Goal: Check status: Check status

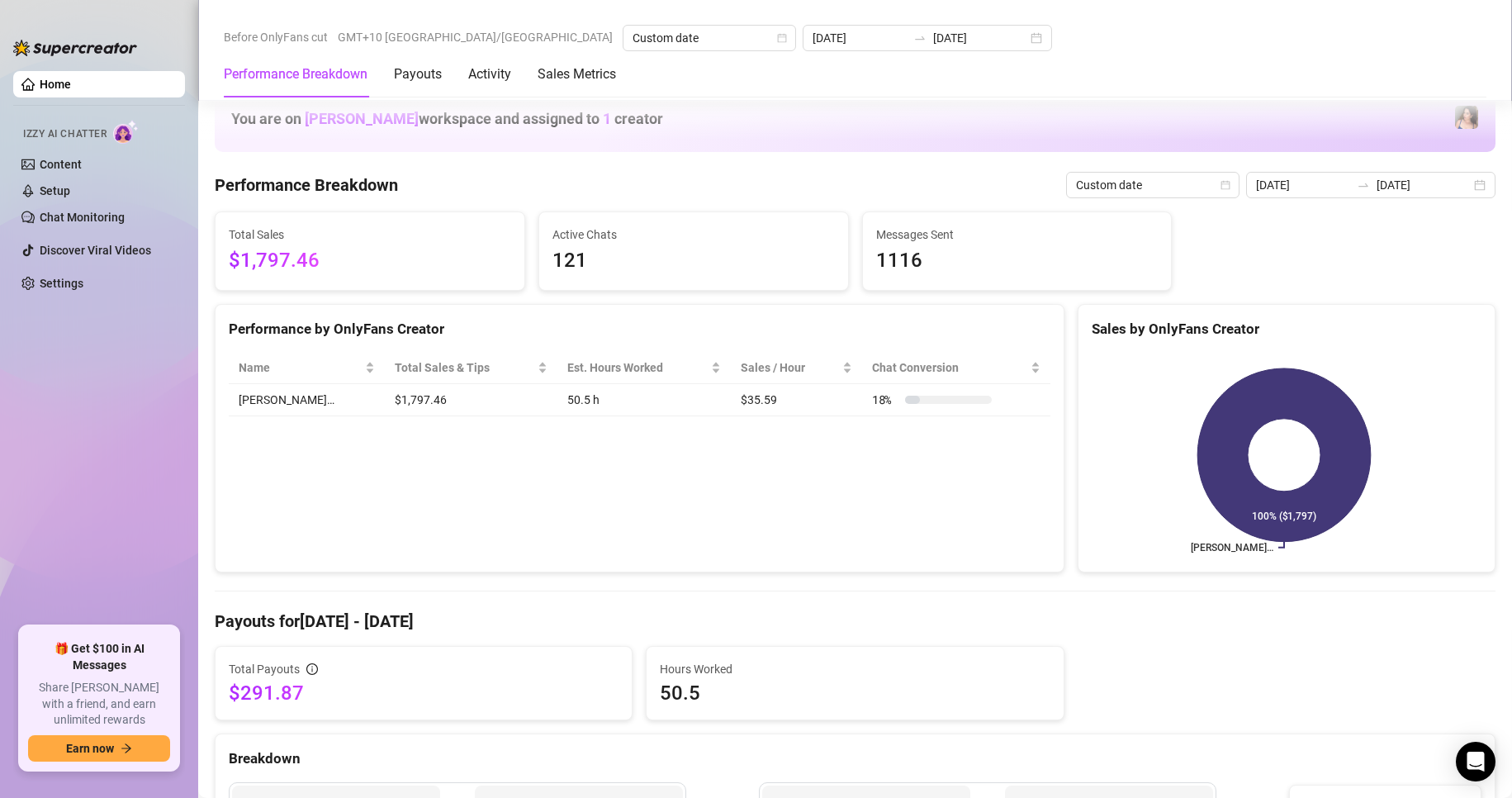
scroll to position [495, 0]
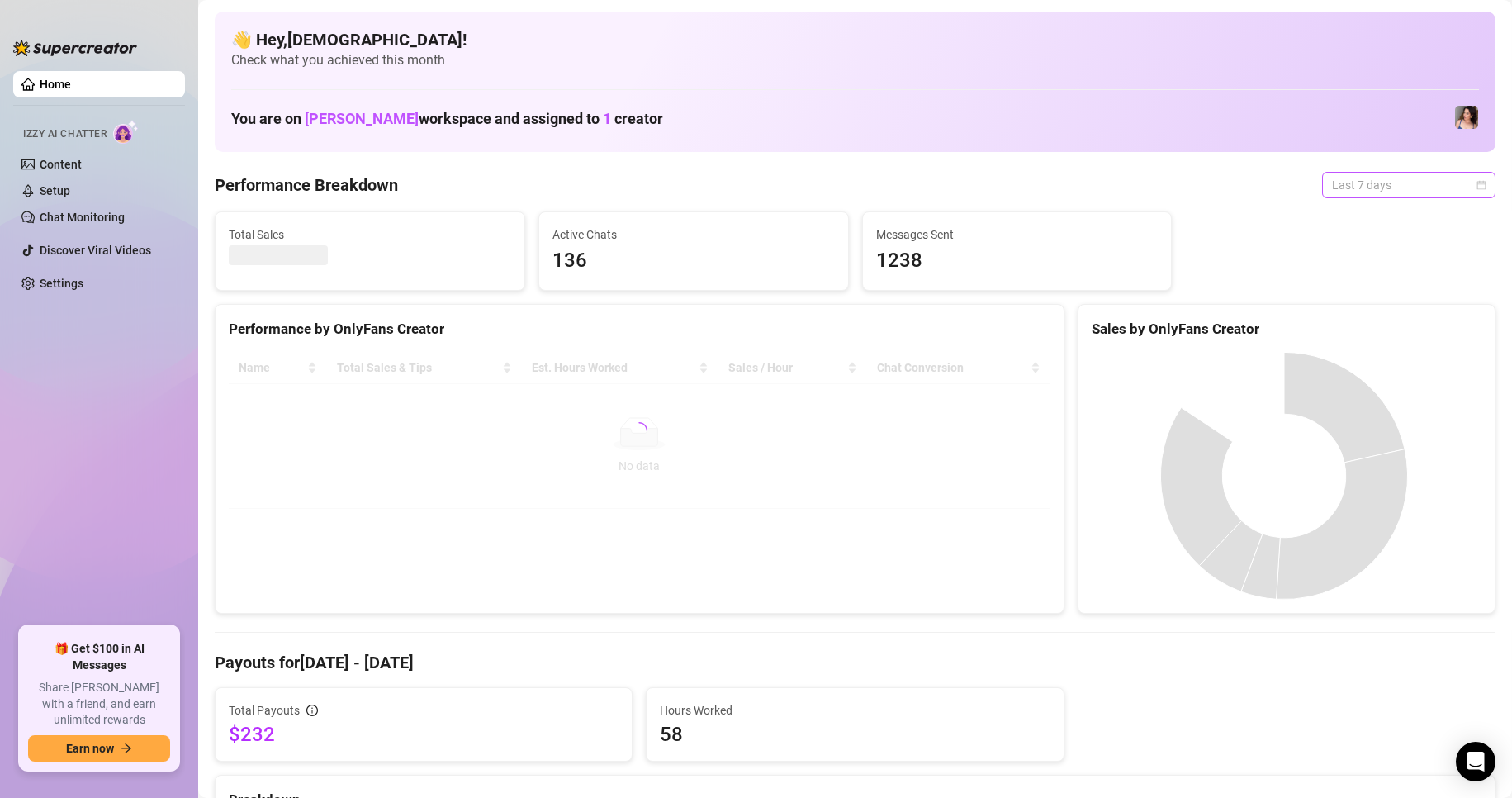
click at [1367, 195] on span "Last 7 days" at bounding box center [1408, 185] width 154 height 25
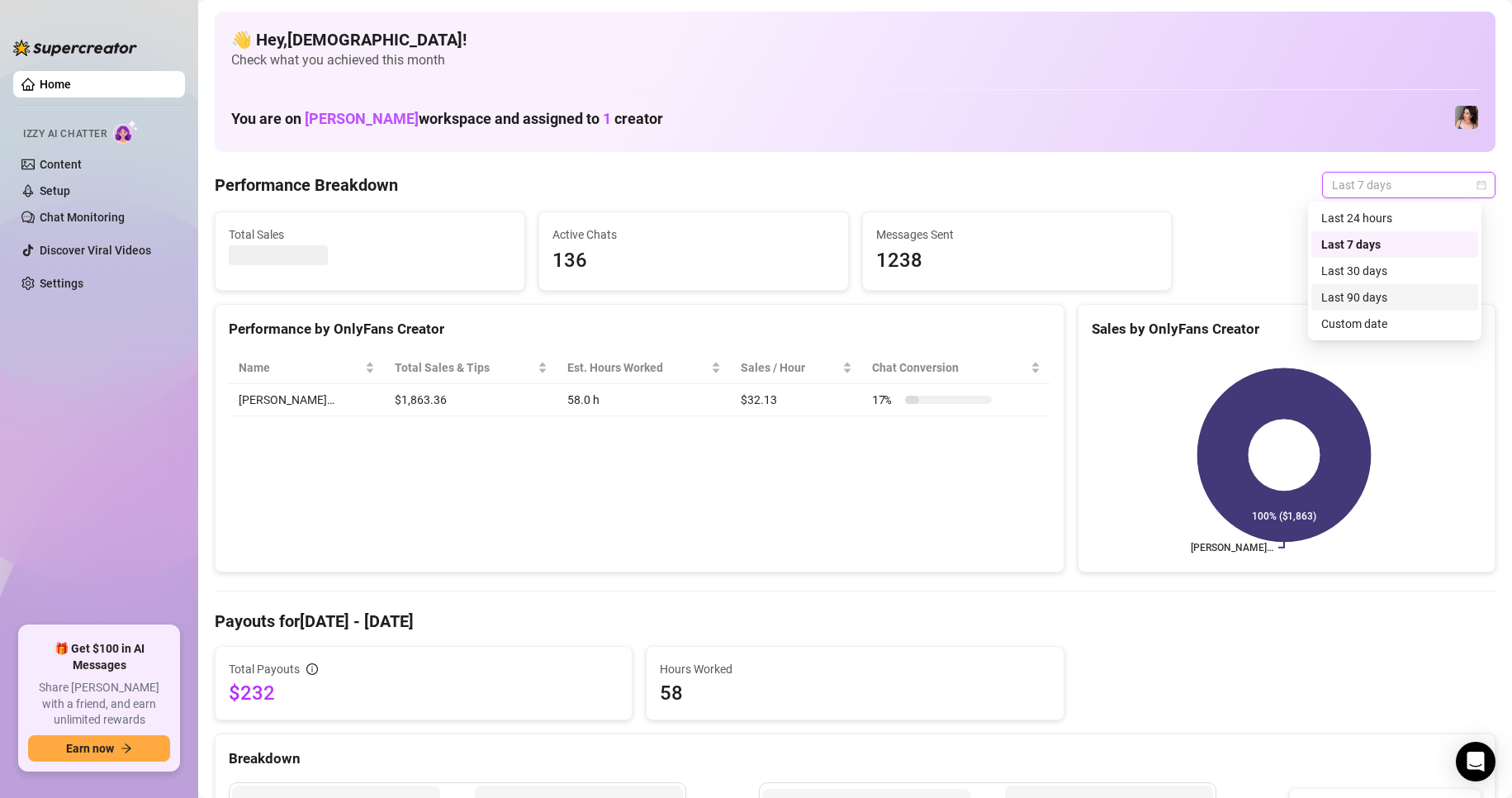
click at [1375, 320] on div "Custom date" at bounding box center [1395, 323] width 147 height 18
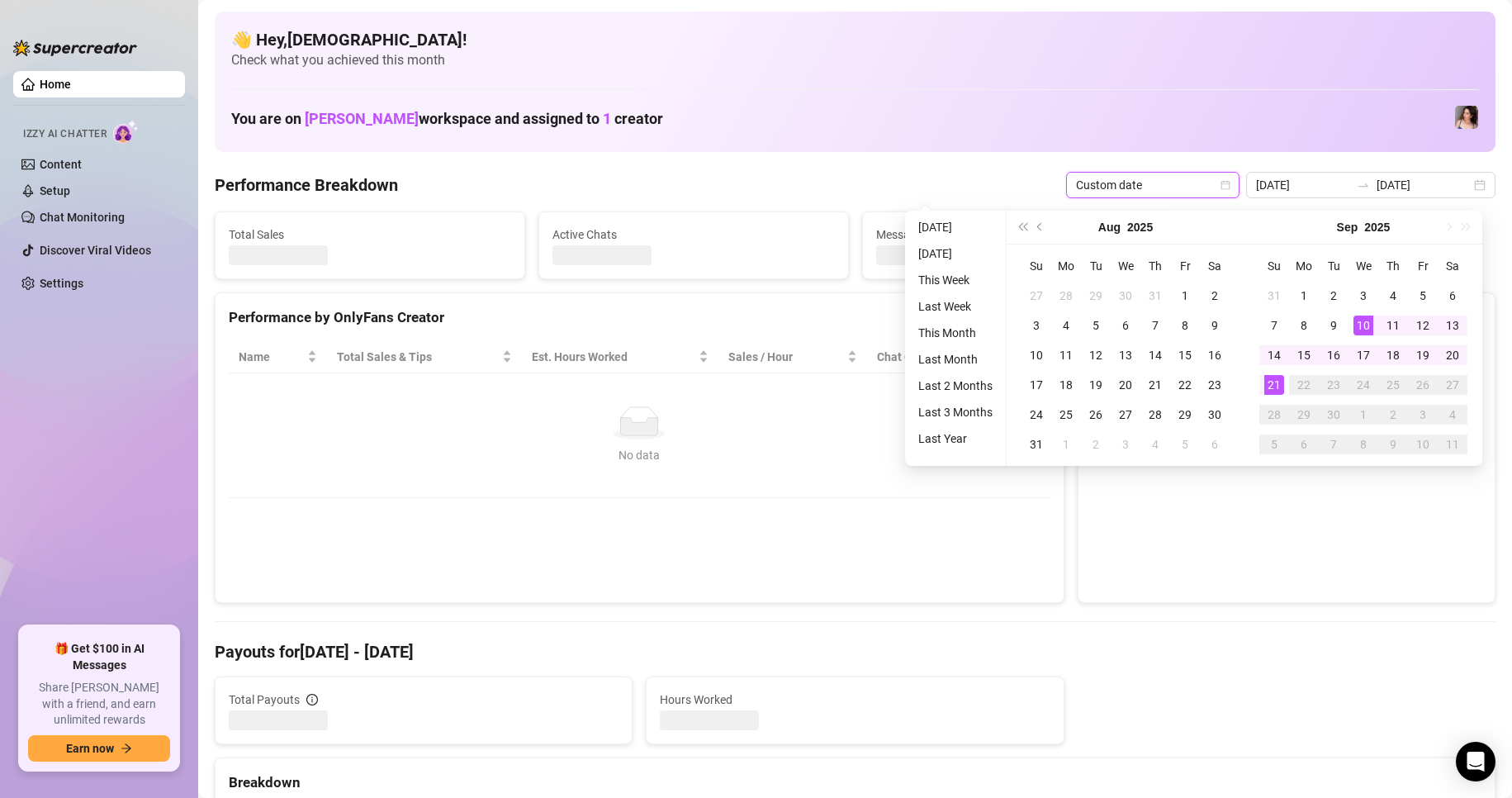
type input "2025-09-10"
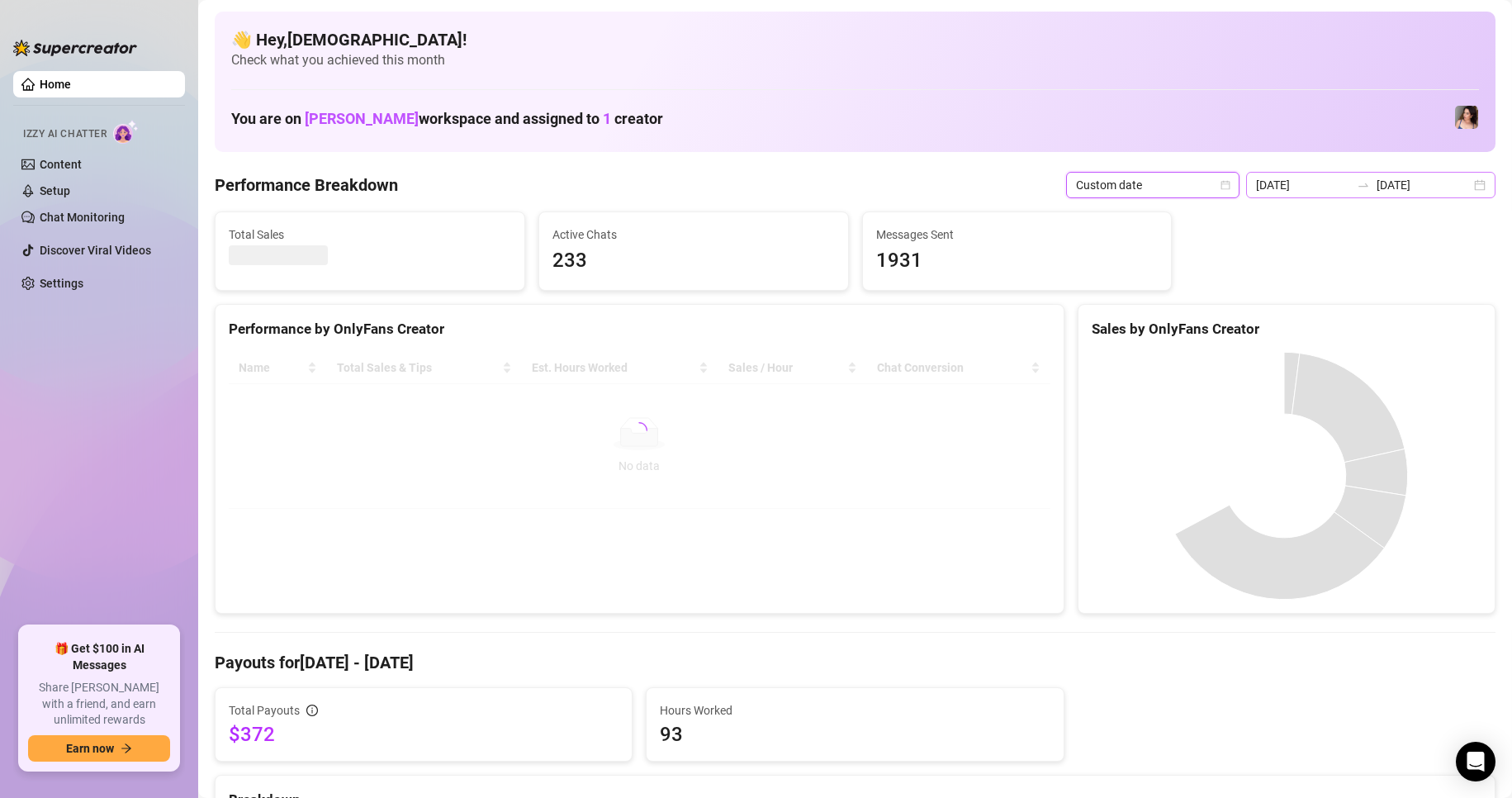
click at [1460, 185] on div "2025-09-10 2025-09-21" at bounding box center [1371, 185] width 250 height 26
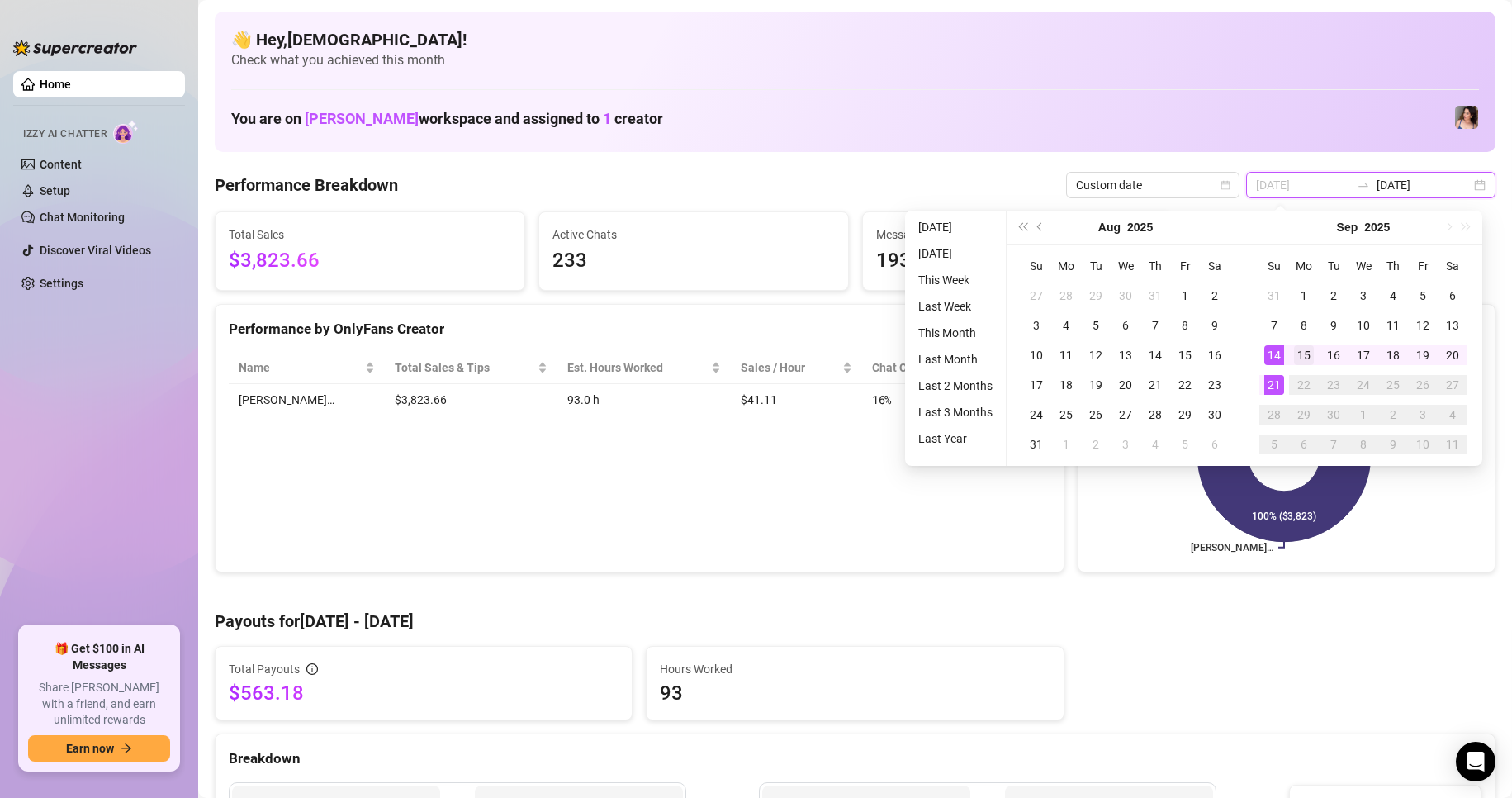
type input "[DATE]"
click at [1304, 353] on div "15" at bounding box center [1303, 355] width 19 height 19
click at [1272, 380] on div "21" at bounding box center [1274, 385] width 19 height 19
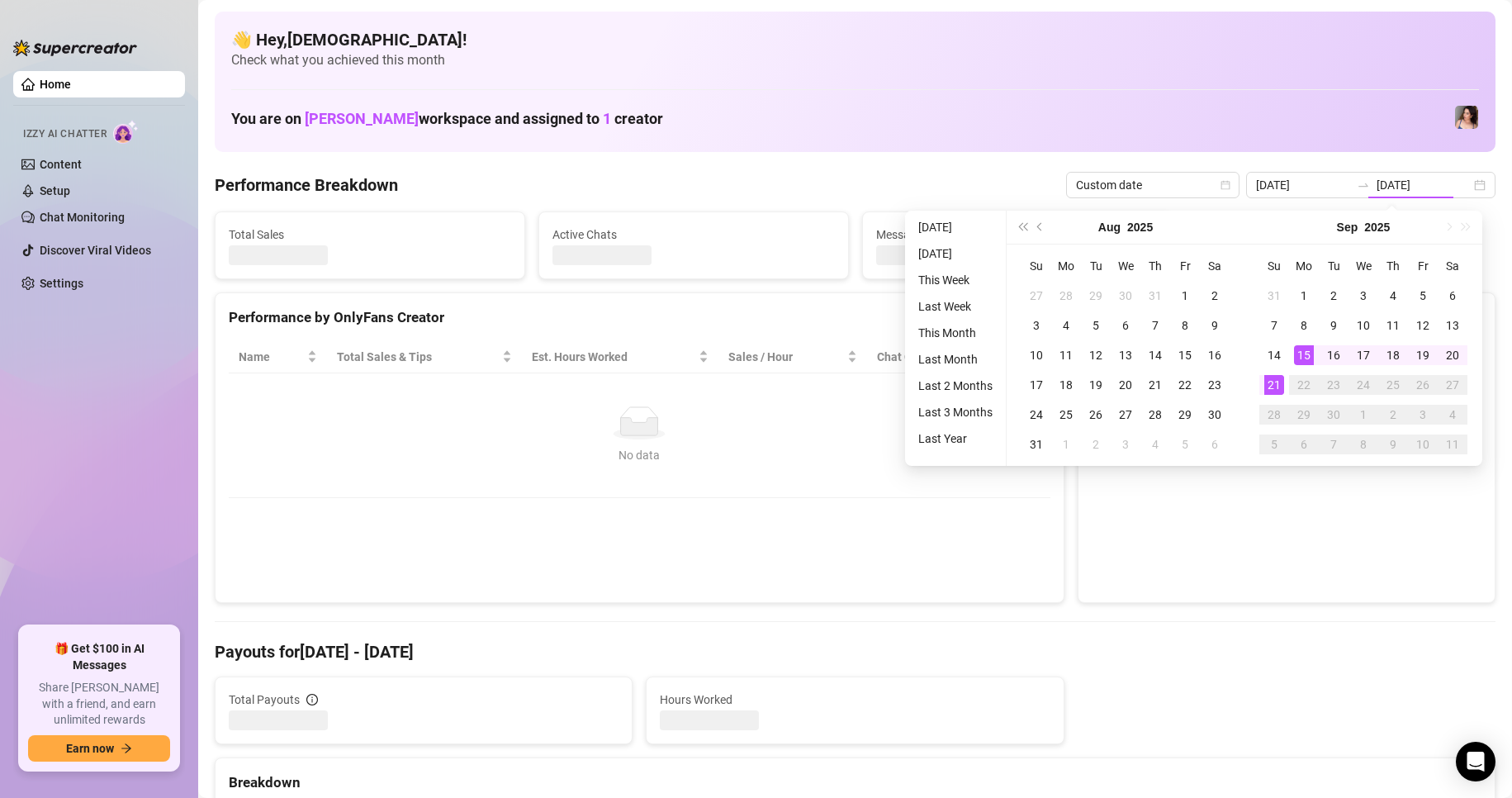
type input "[DATE]"
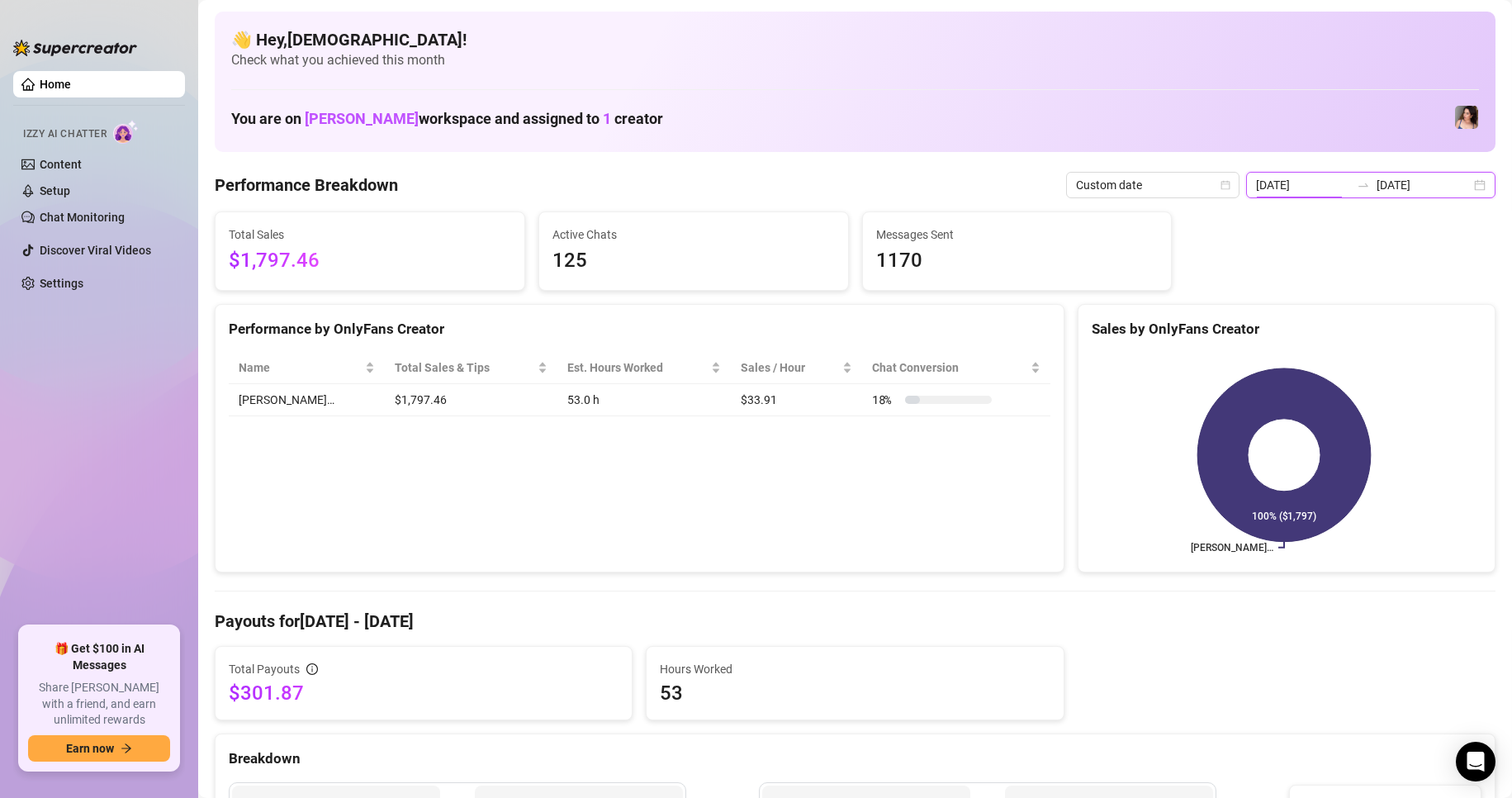
click at [1263, 189] on input "[DATE]" at bounding box center [1302, 185] width 94 height 18
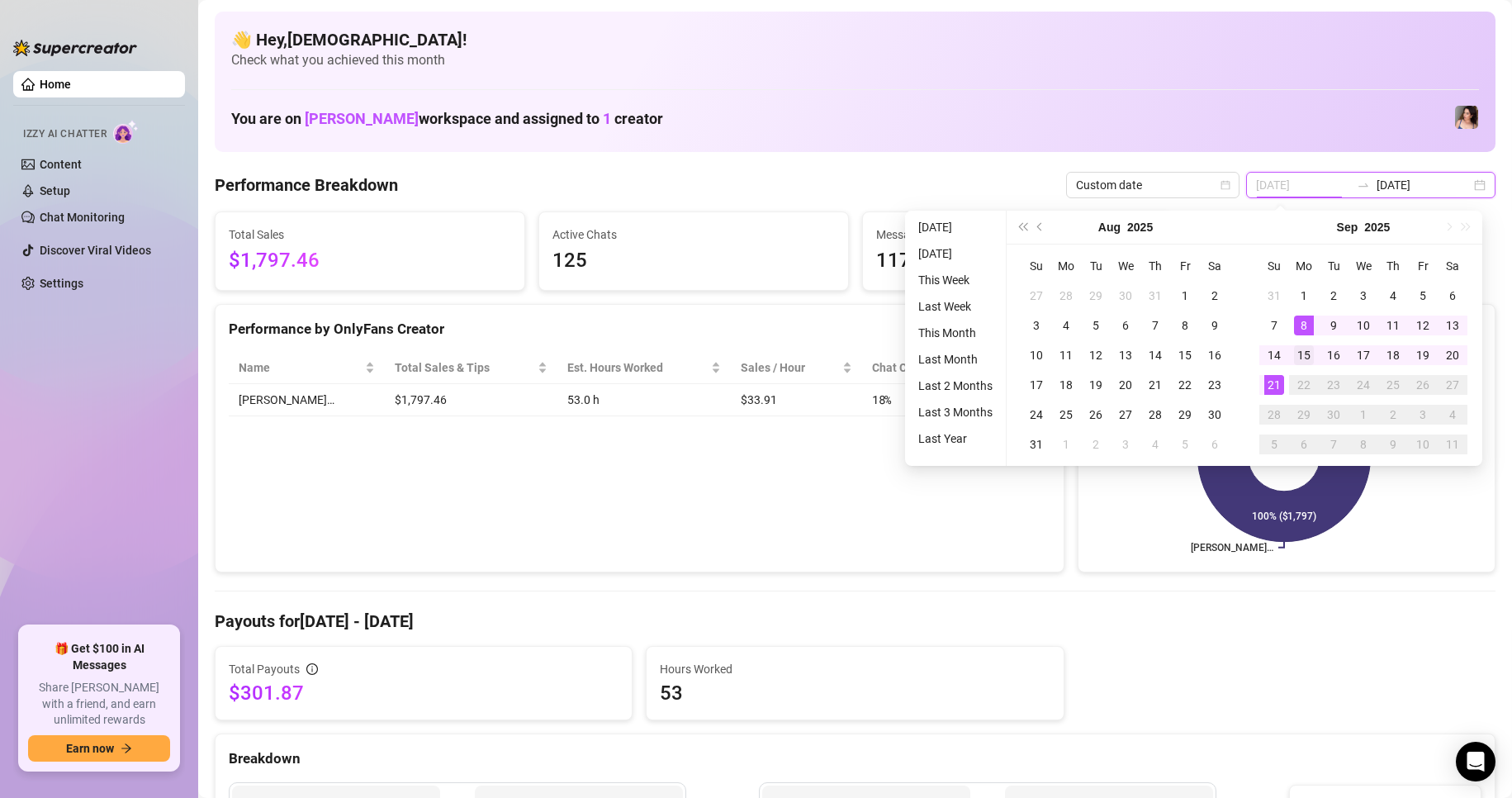
type input "[DATE]"
click at [1303, 349] on div "15" at bounding box center [1303, 355] width 19 height 19
type input "[DATE]"
click at [1277, 389] on div "21" at bounding box center [1274, 385] width 19 height 19
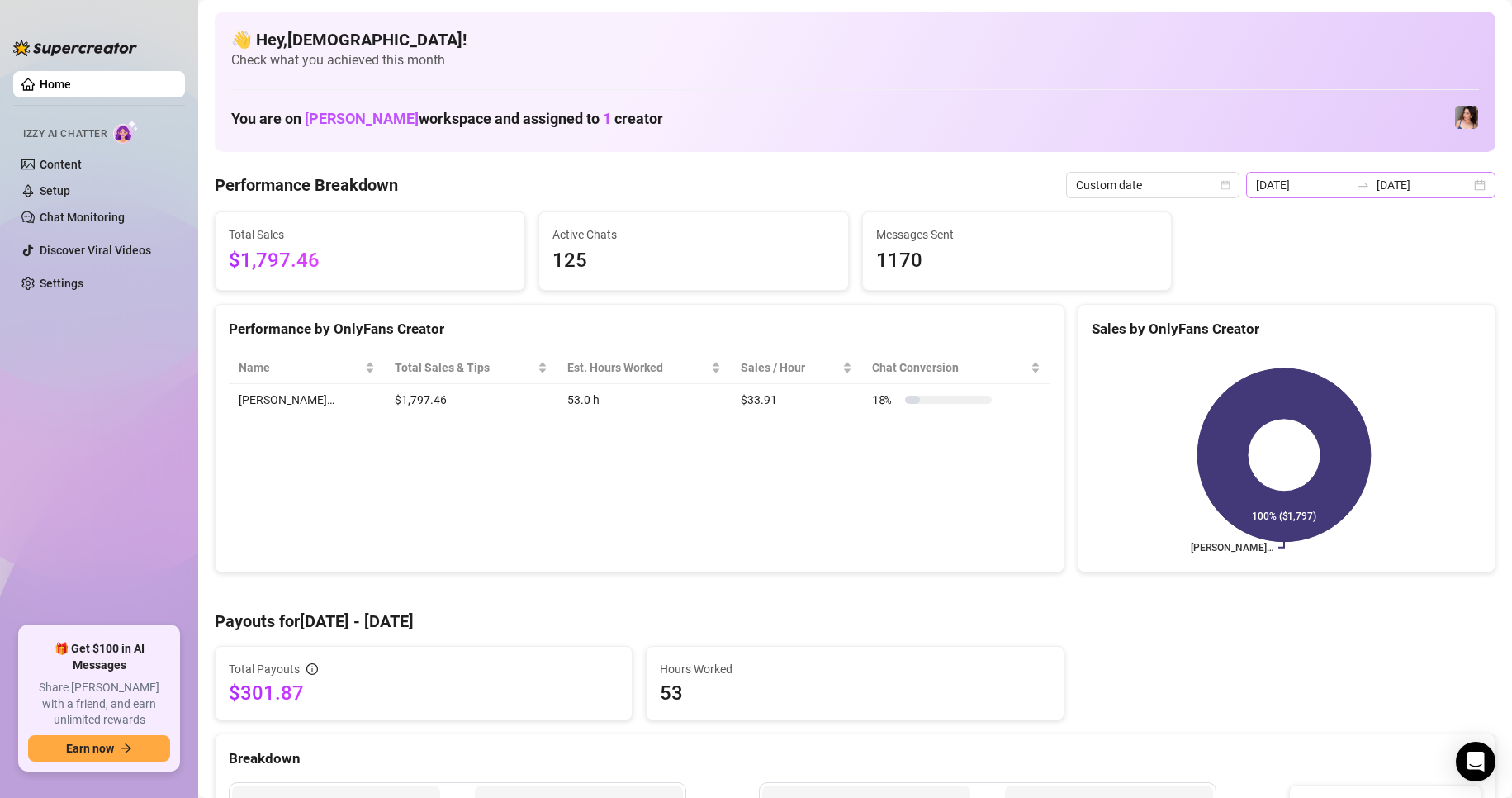
click at [1480, 181] on div "2025-09-15 2025-09-21" at bounding box center [1371, 185] width 250 height 26
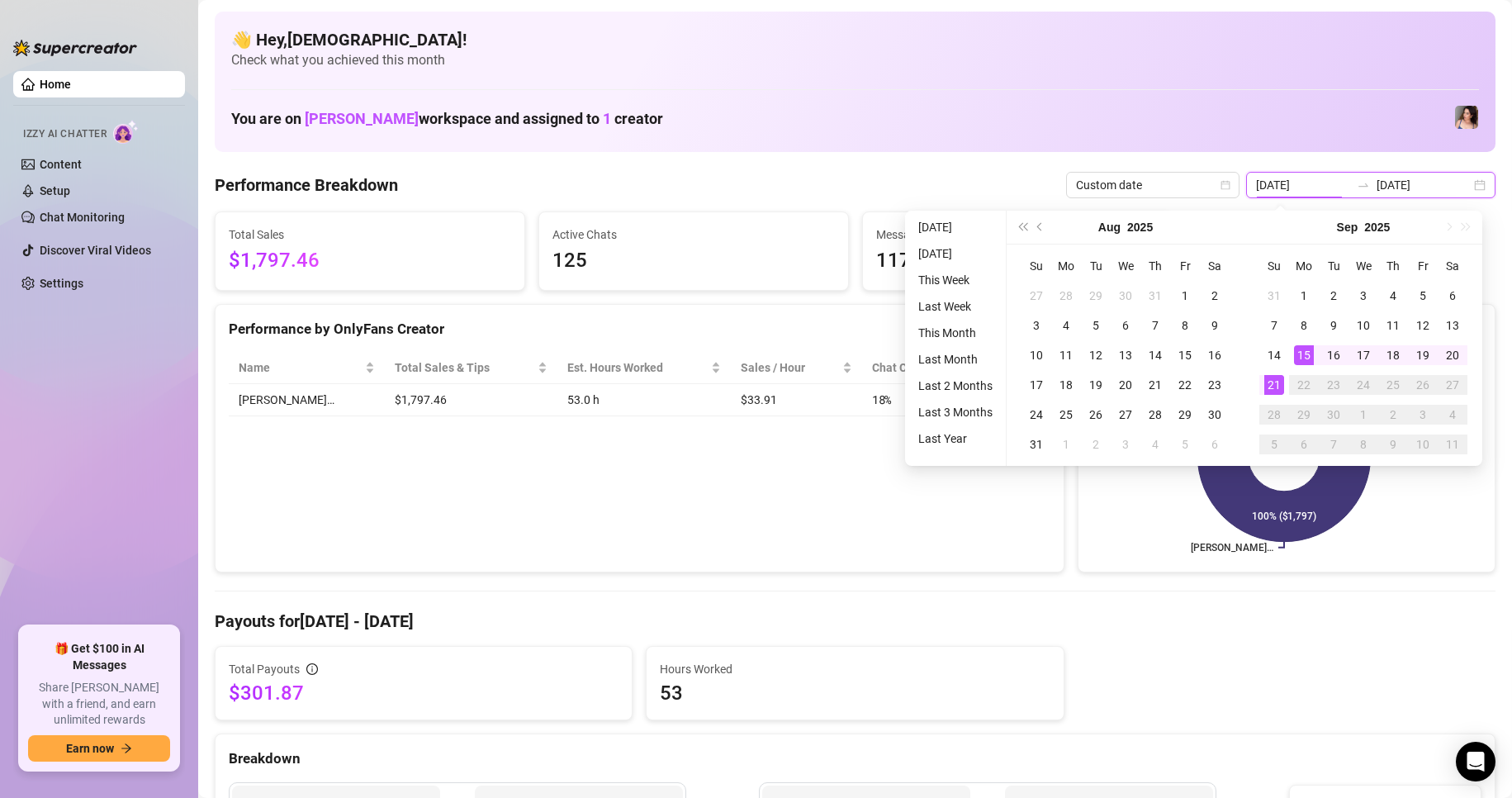
type input "[DATE]"
click at [1303, 353] on div "15" at bounding box center [1303, 355] width 19 height 19
click at [1283, 381] on div "21" at bounding box center [1274, 385] width 19 height 19
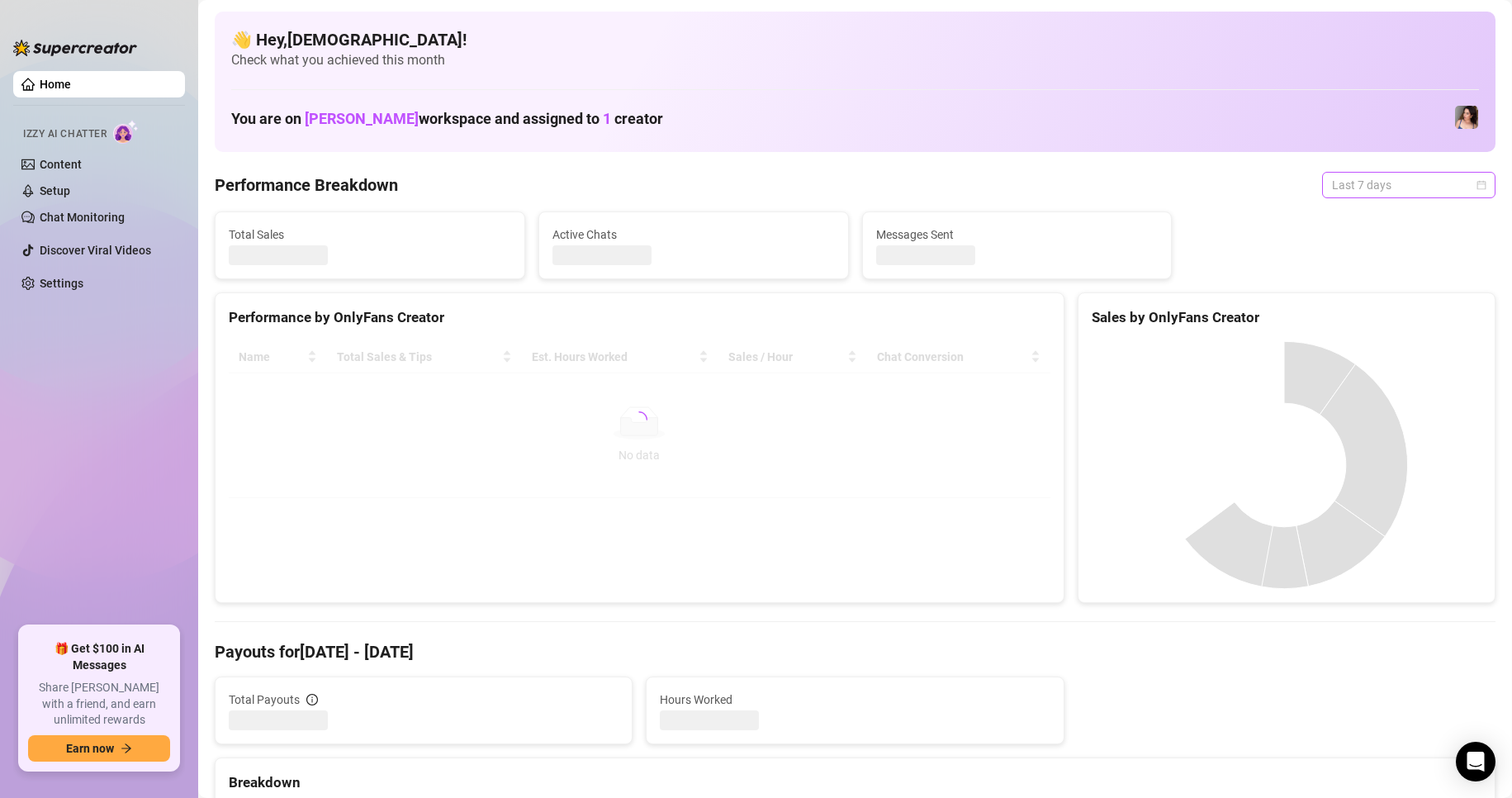
click at [1355, 182] on span "Last 7 days" at bounding box center [1408, 185] width 154 height 25
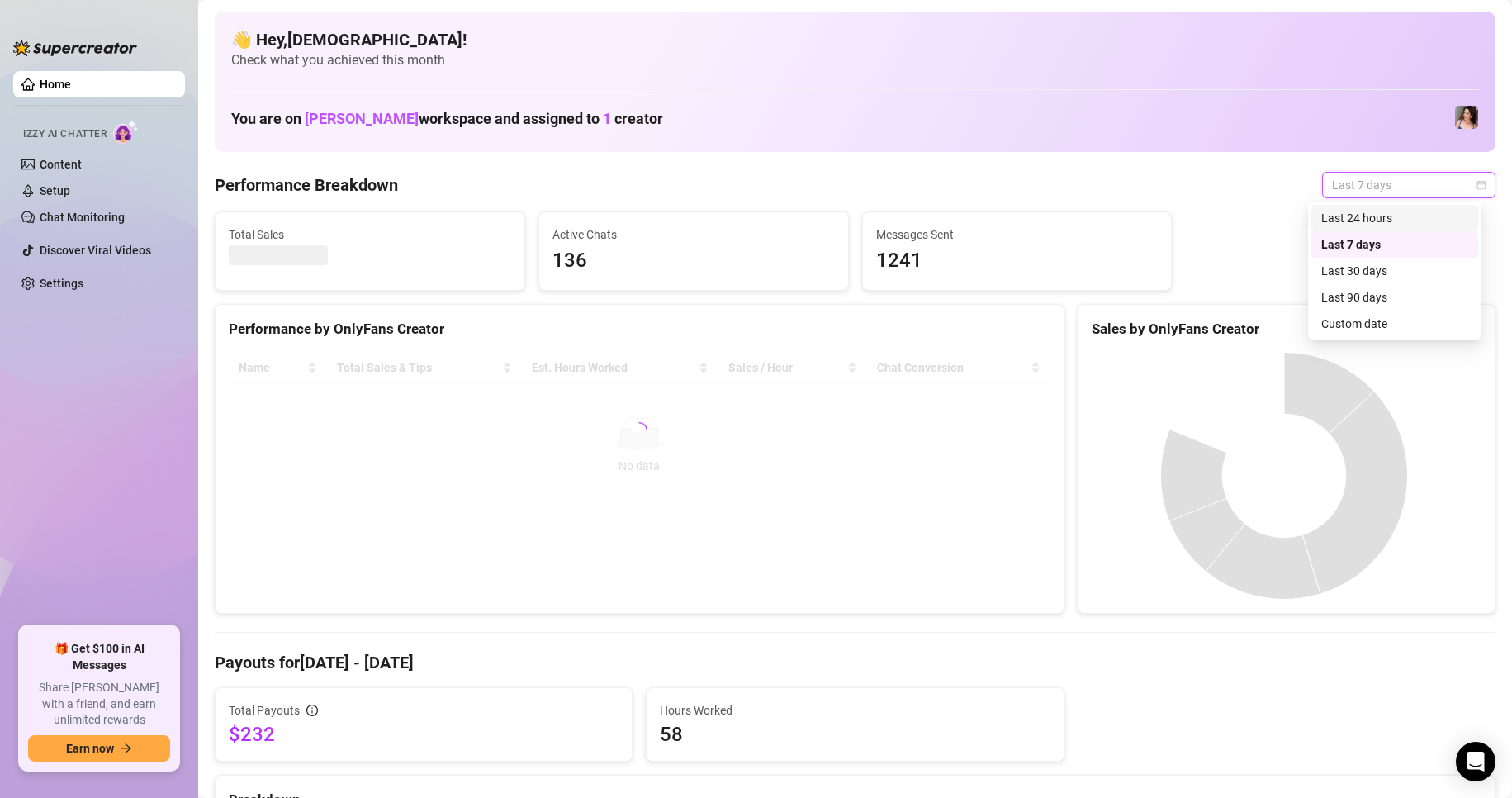
click at [1326, 318] on div "Custom date" at bounding box center [1395, 323] width 147 height 18
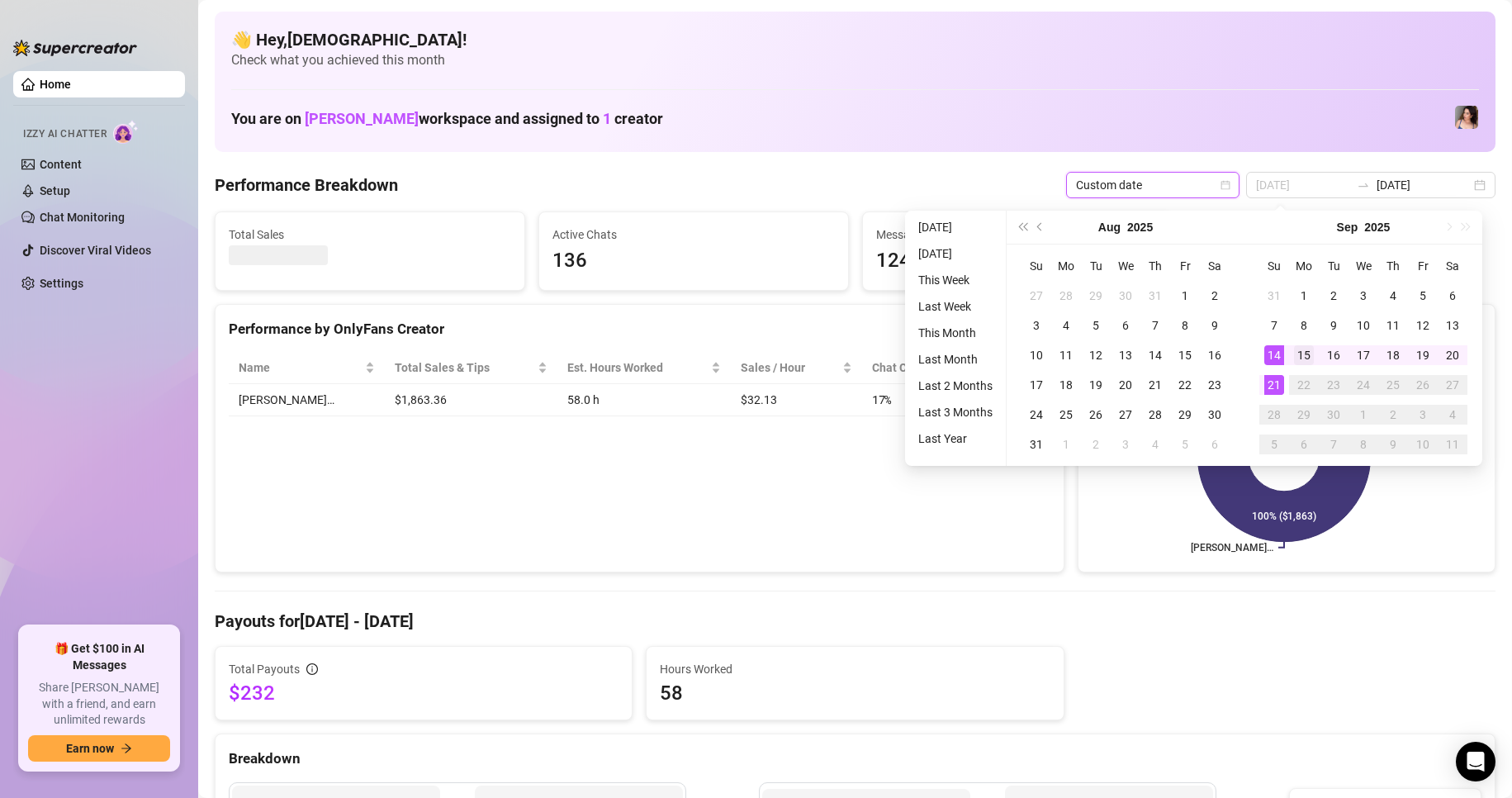
type input "[DATE]"
click at [1308, 358] on div "15" at bounding box center [1303, 355] width 19 height 19
click at [1277, 385] on div "21" at bounding box center [1274, 385] width 19 height 19
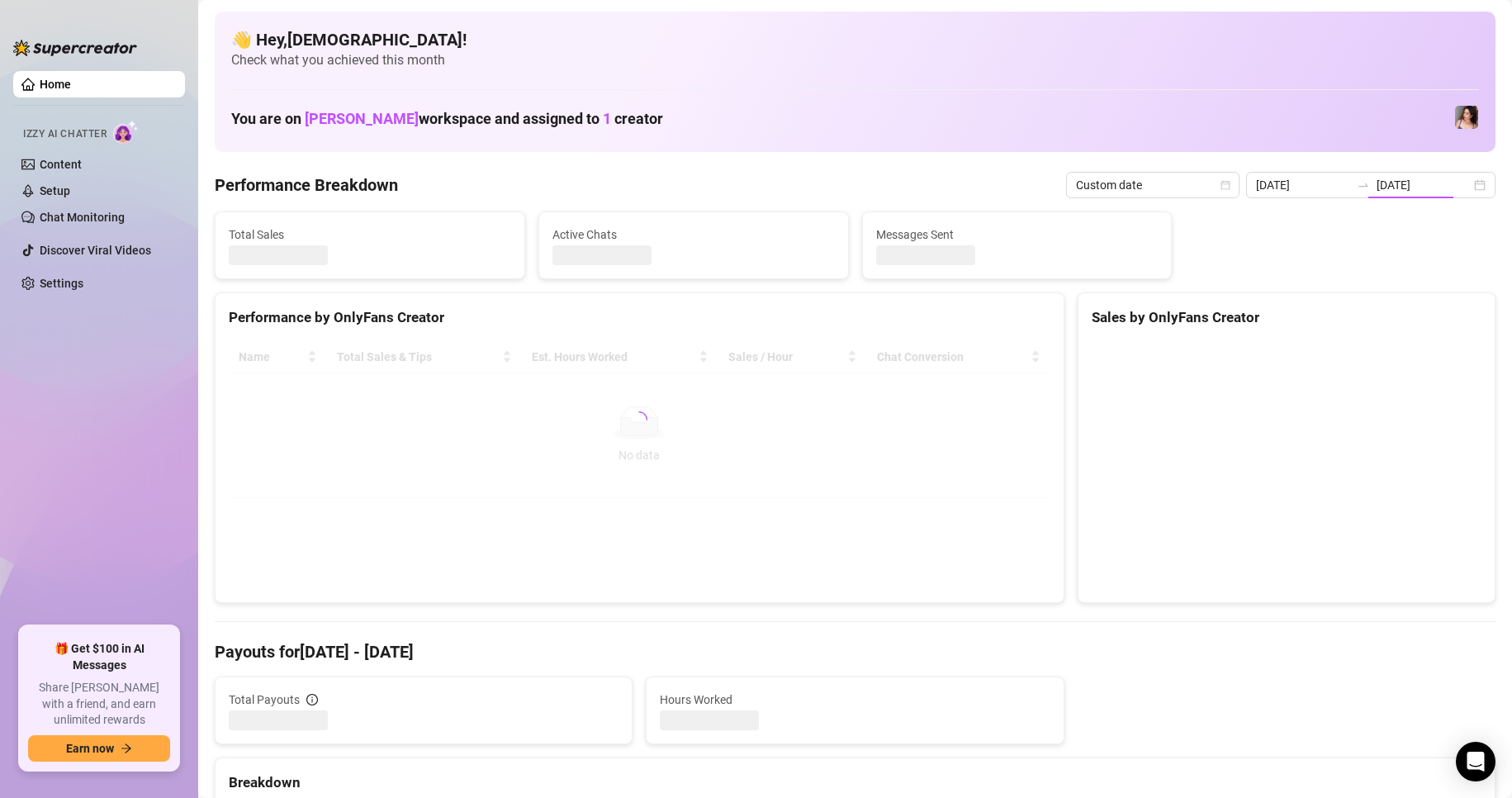
type input "[DATE]"
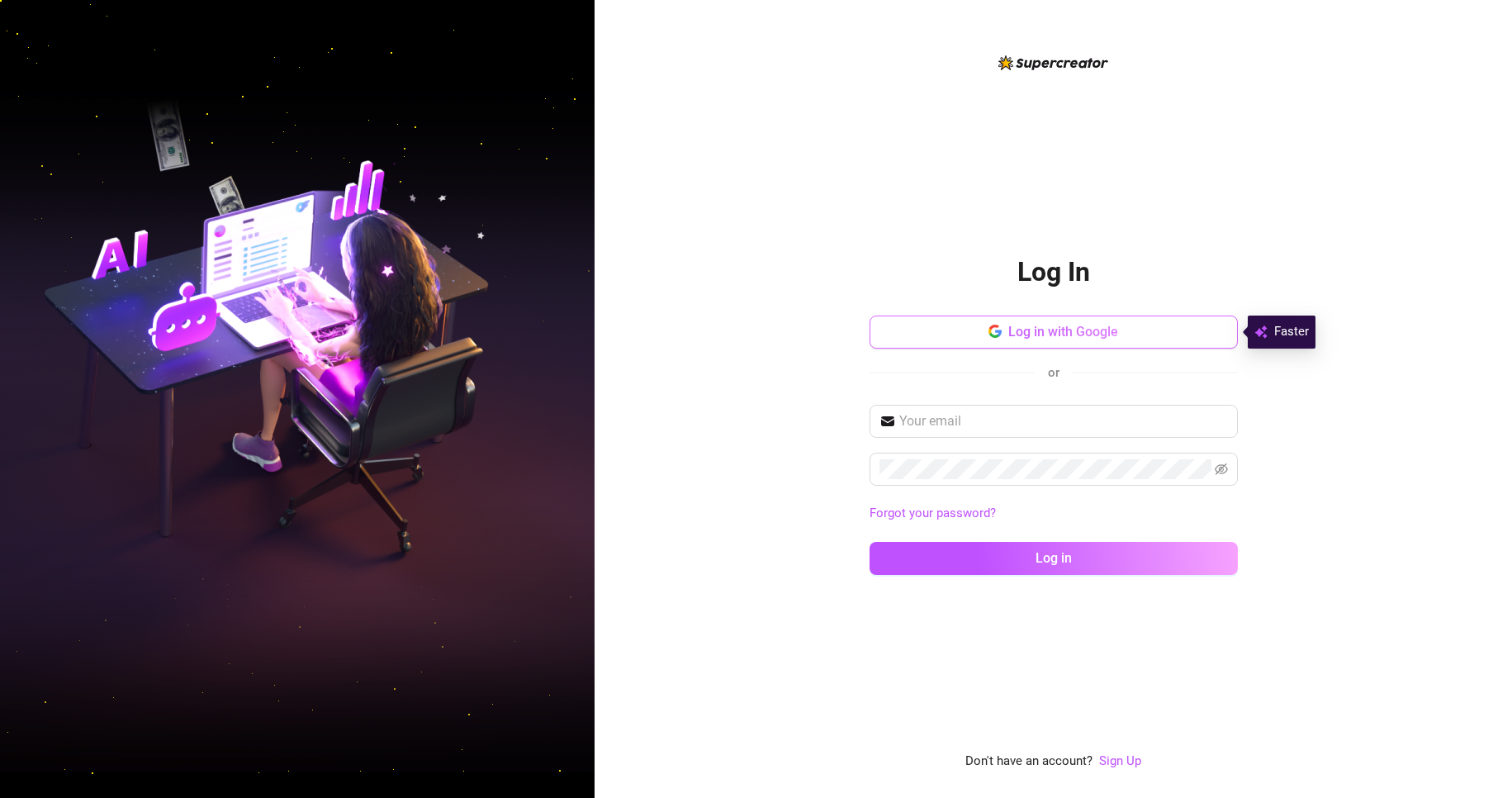
click at [977, 339] on button "Log in with Google" at bounding box center [1053, 332] width 369 height 33
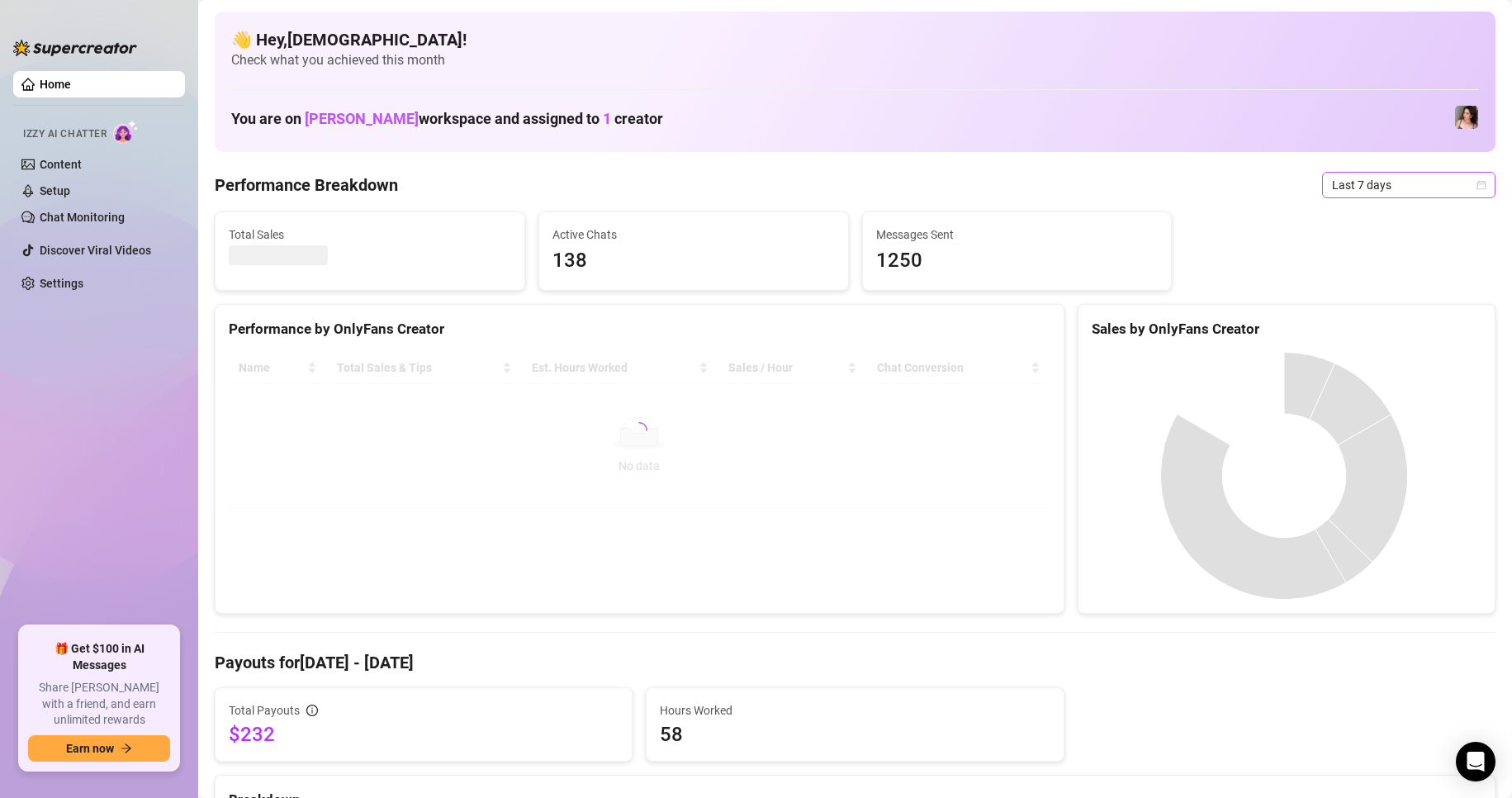
click at [1393, 179] on span "Last 7 days" at bounding box center [1408, 185] width 154 height 25
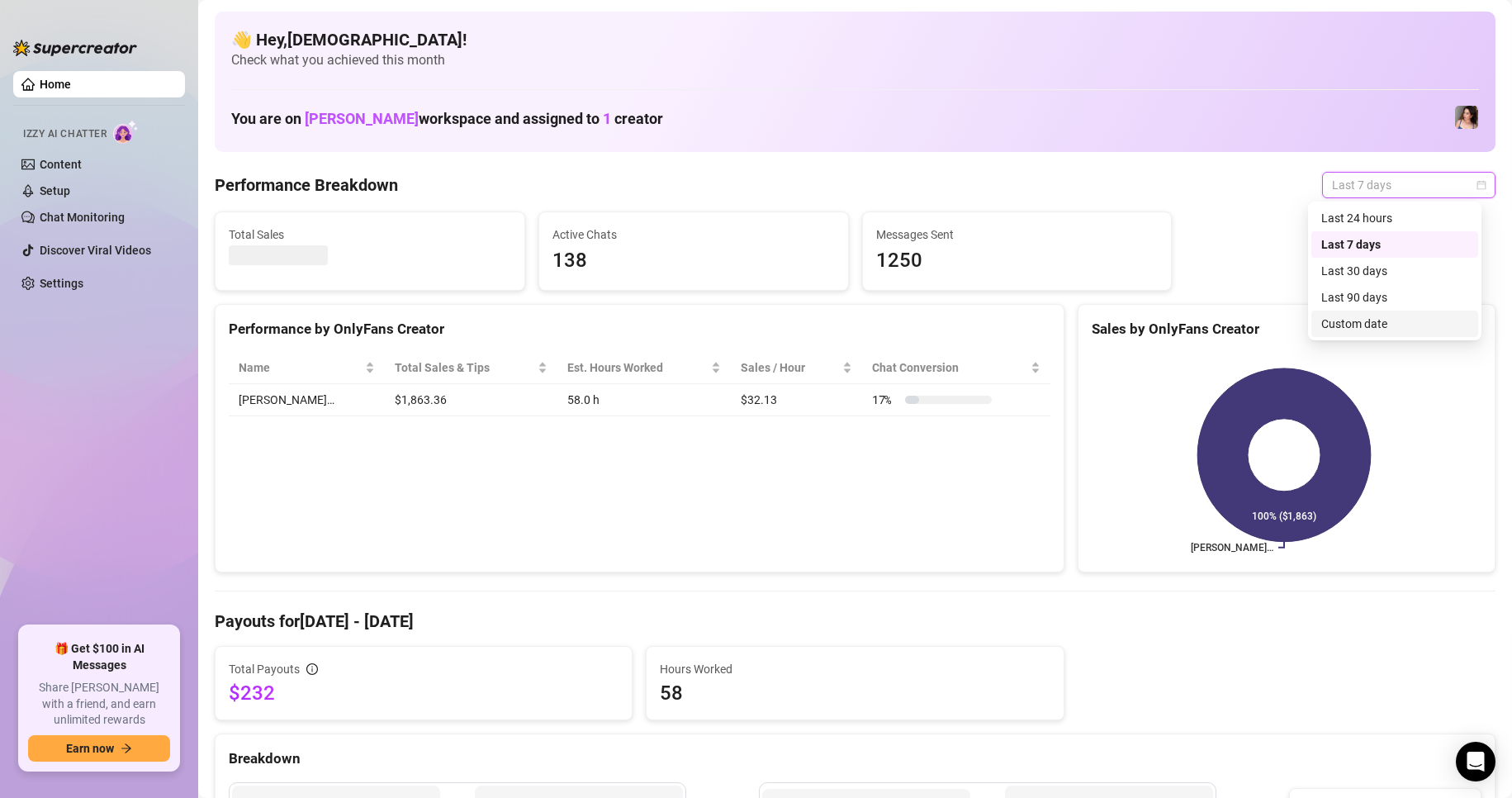
click at [1358, 322] on div "Custom date" at bounding box center [1395, 323] width 147 height 18
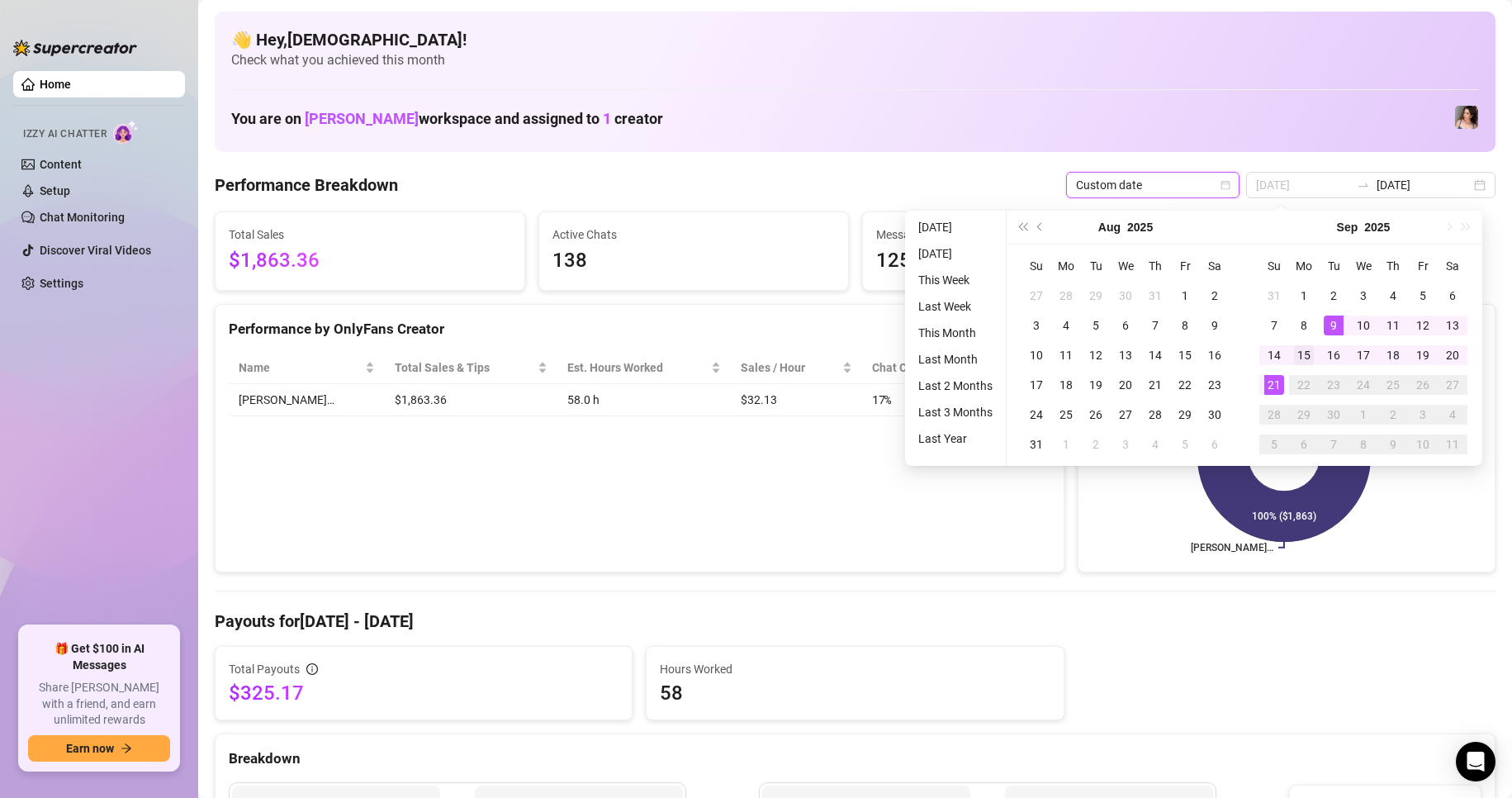
type input "[DATE]"
click at [1294, 357] on div "15" at bounding box center [1303, 355] width 19 height 19
click at [1267, 386] on div "21" at bounding box center [1274, 385] width 19 height 19
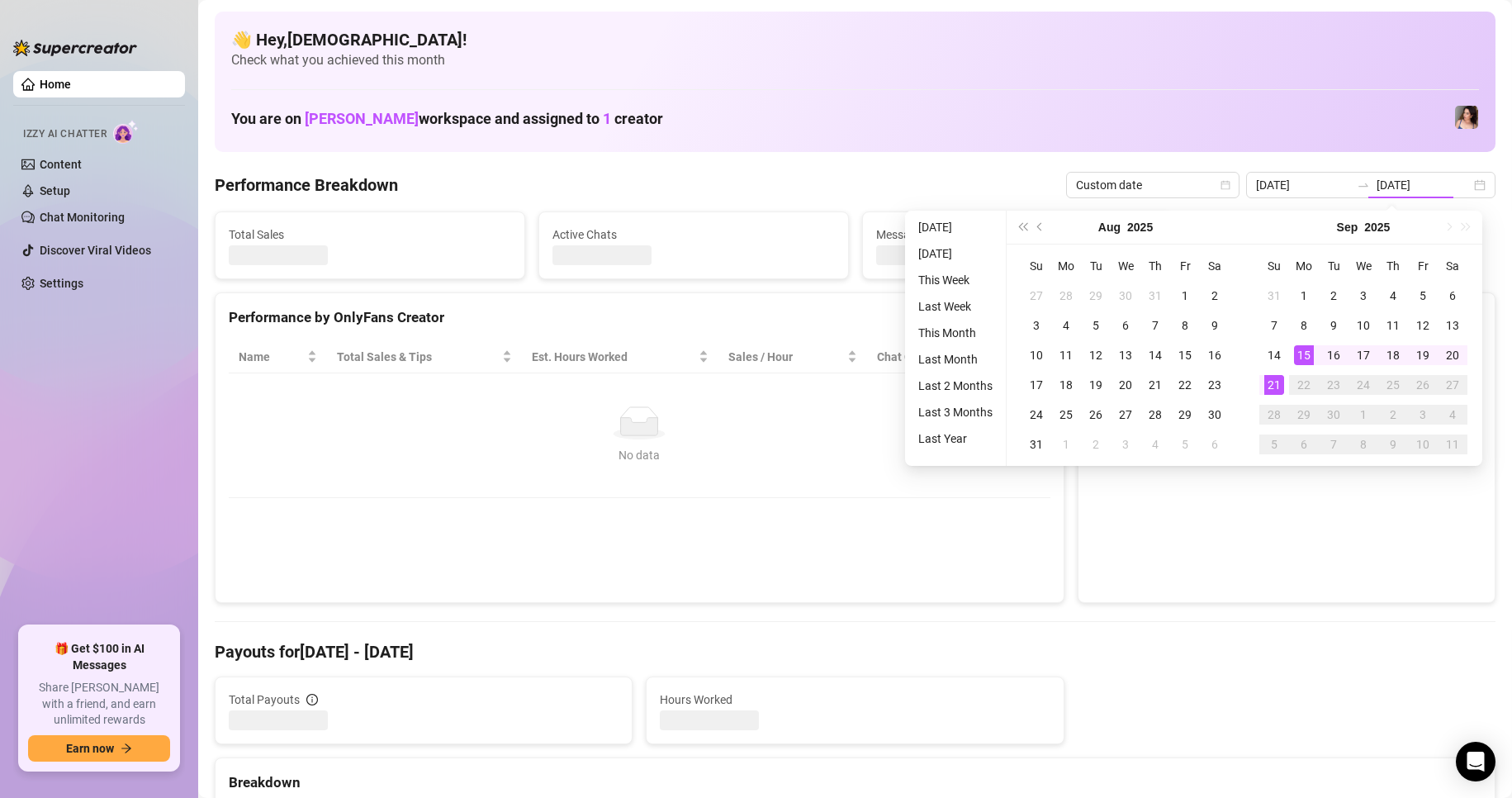
type input "[DATE]"
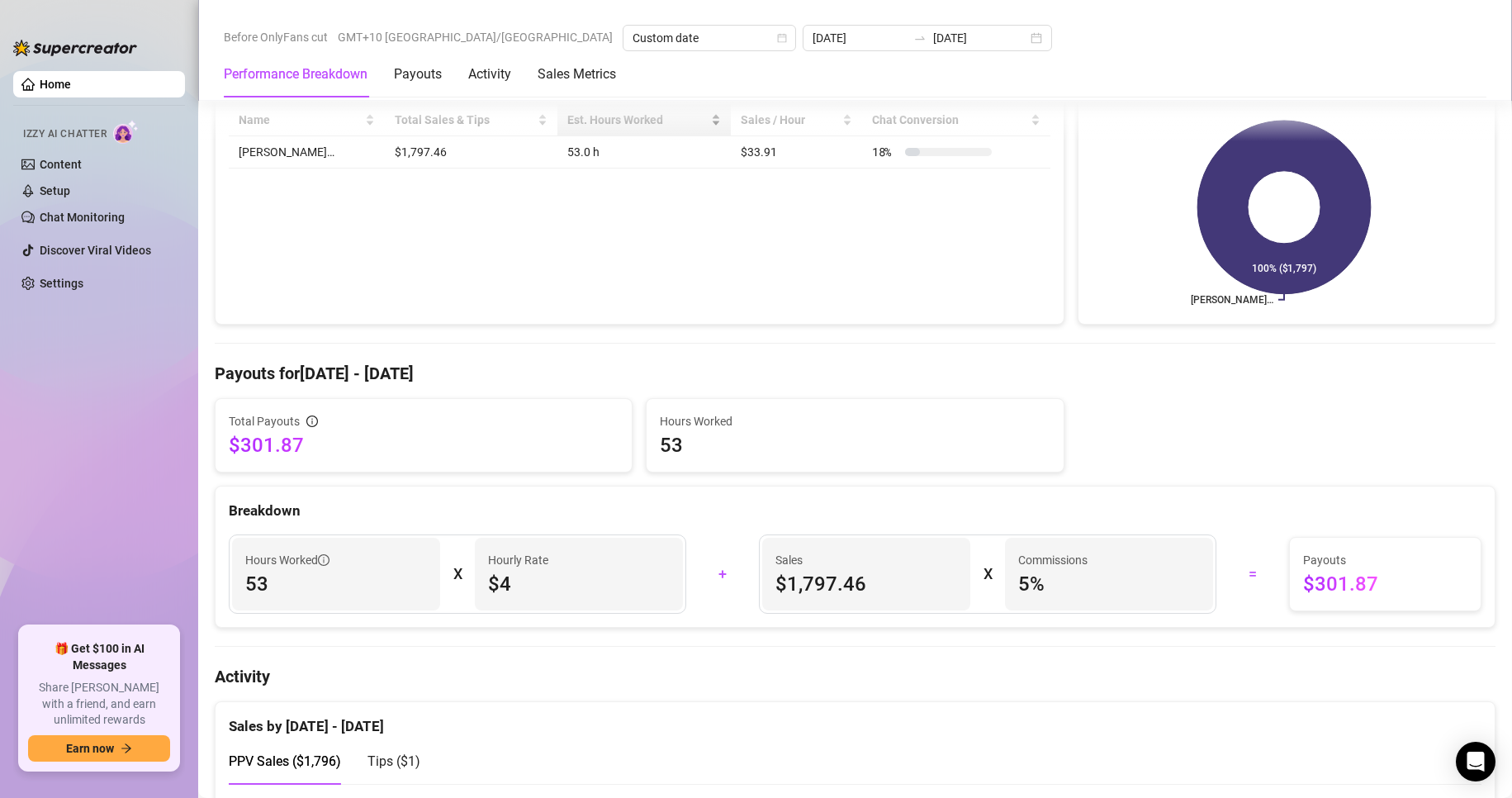
scroll to position [330, 0]
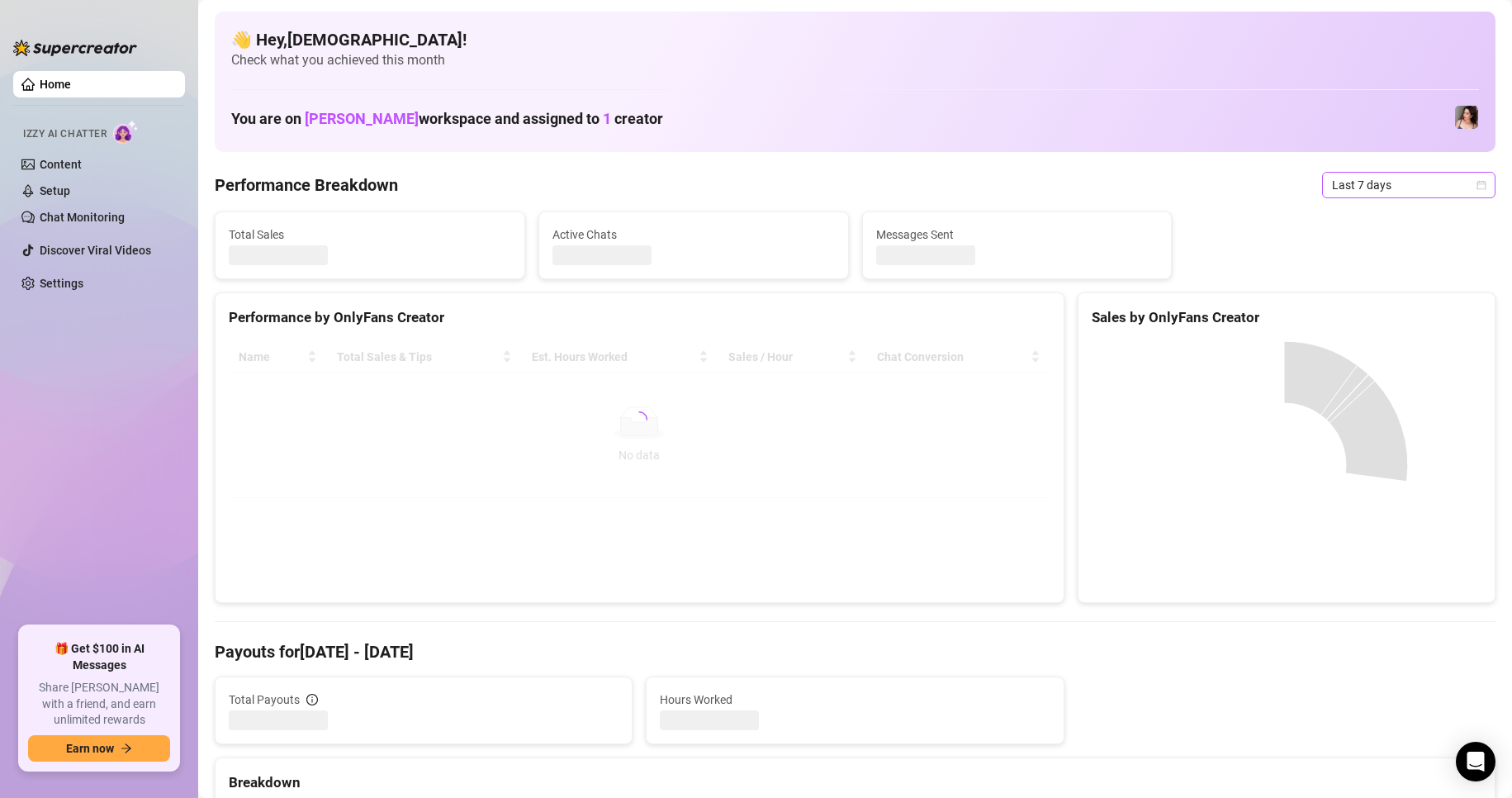
click at [1384, 189] on span "Last 7 days" at bounding box center [1408, 185] width 154 height 25
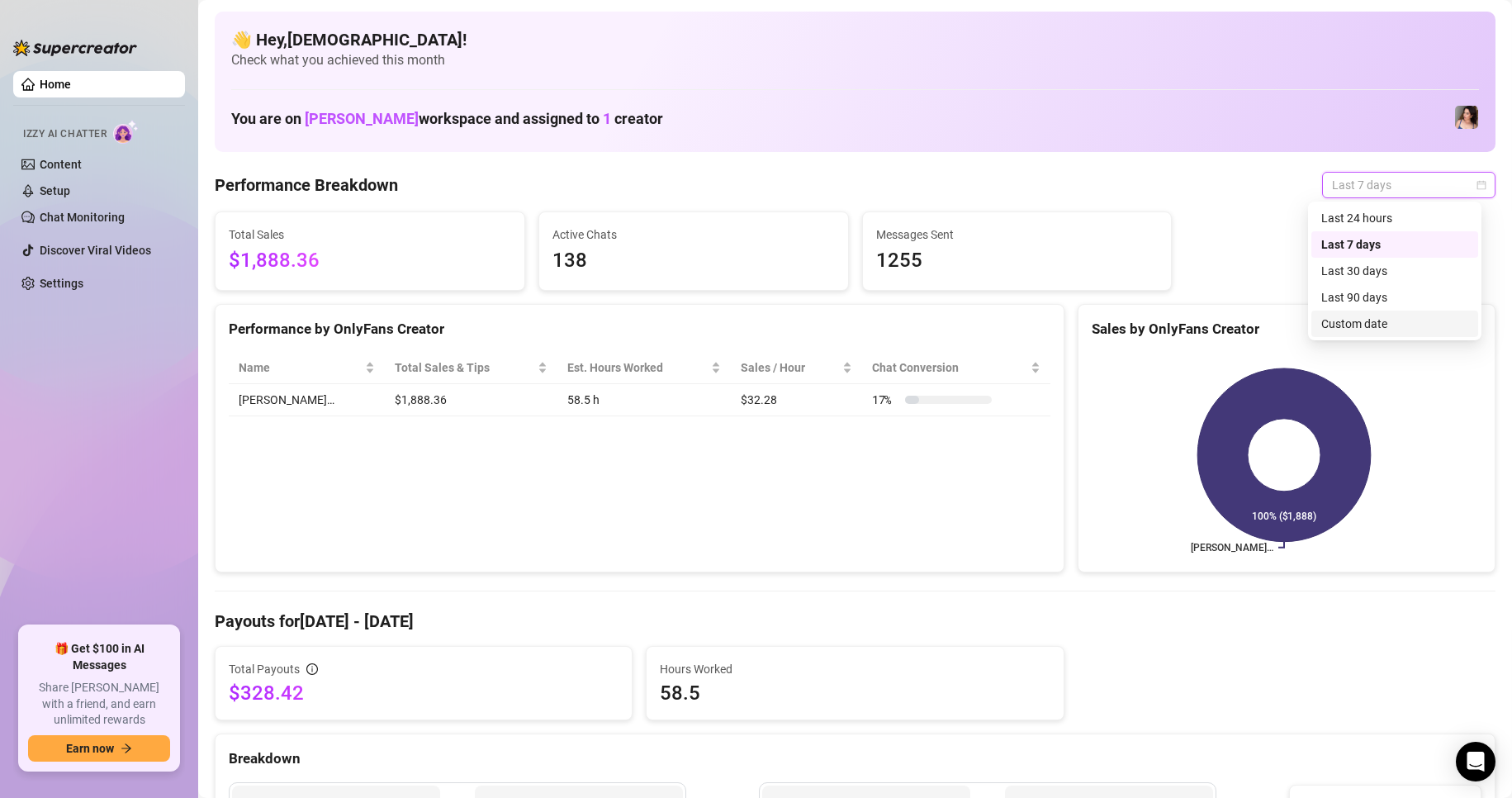
click at [1351, 315] on div "Custom date" at bounding box center [1395, 323] width 147 height 18
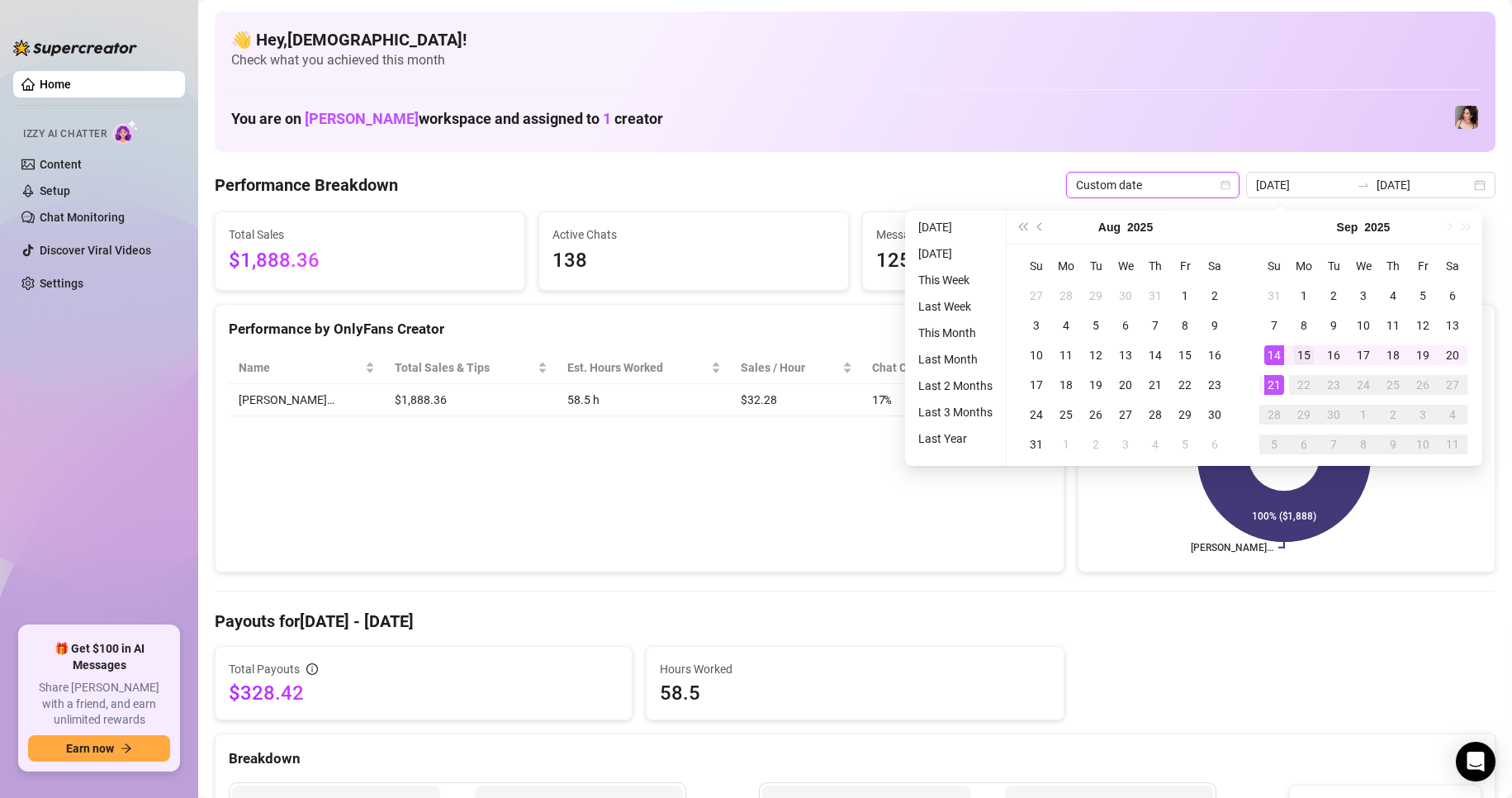
type input "[DATE]"
click at [1302, 357] on div "15" at bounding box center [1303, 355] width 19 height 19
type input "[DATE]"
click at [1266, 382] on div "21" at bounding box center [1274, 385] width 19 height 19
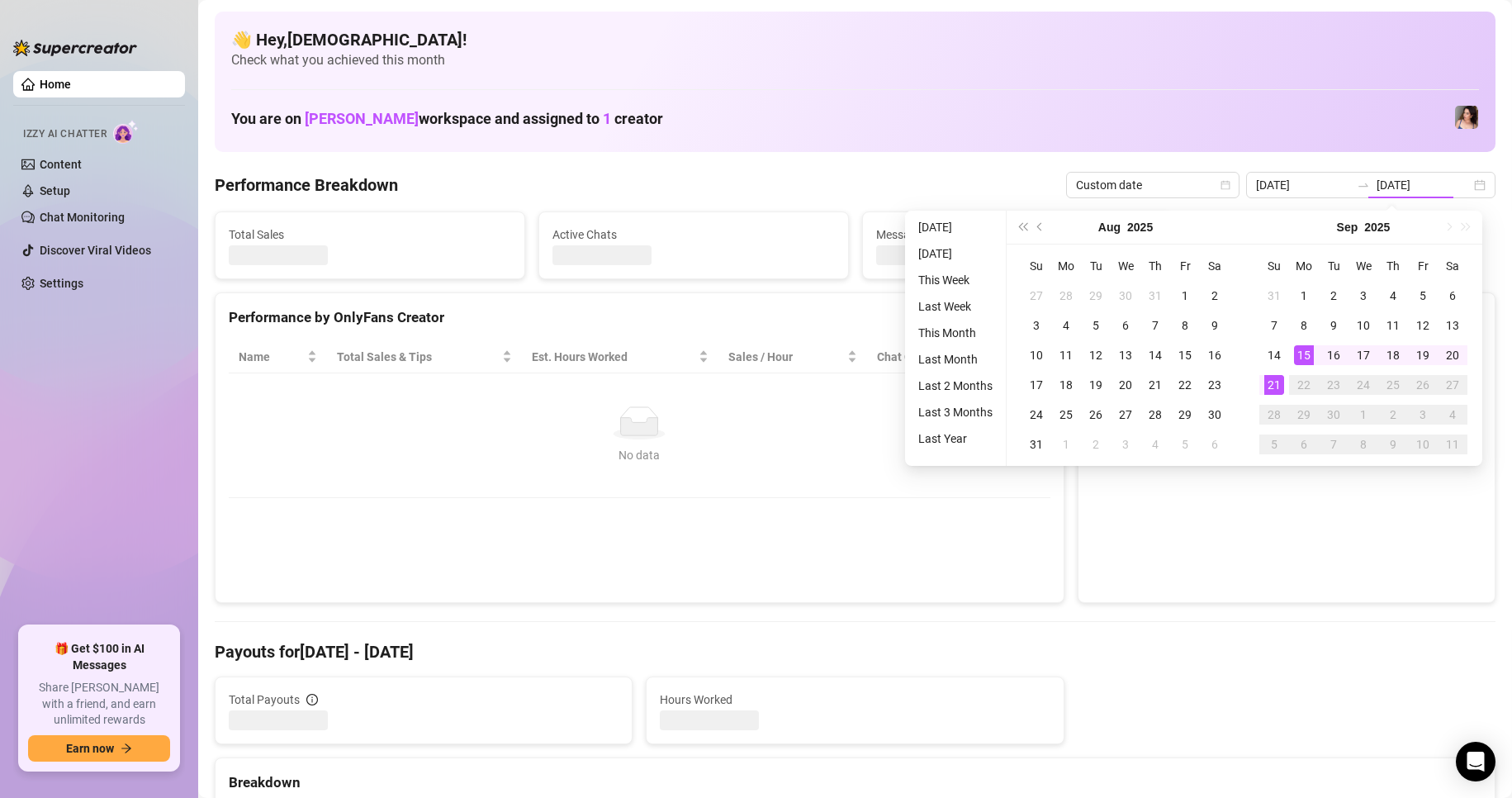
type input "[DATE]"
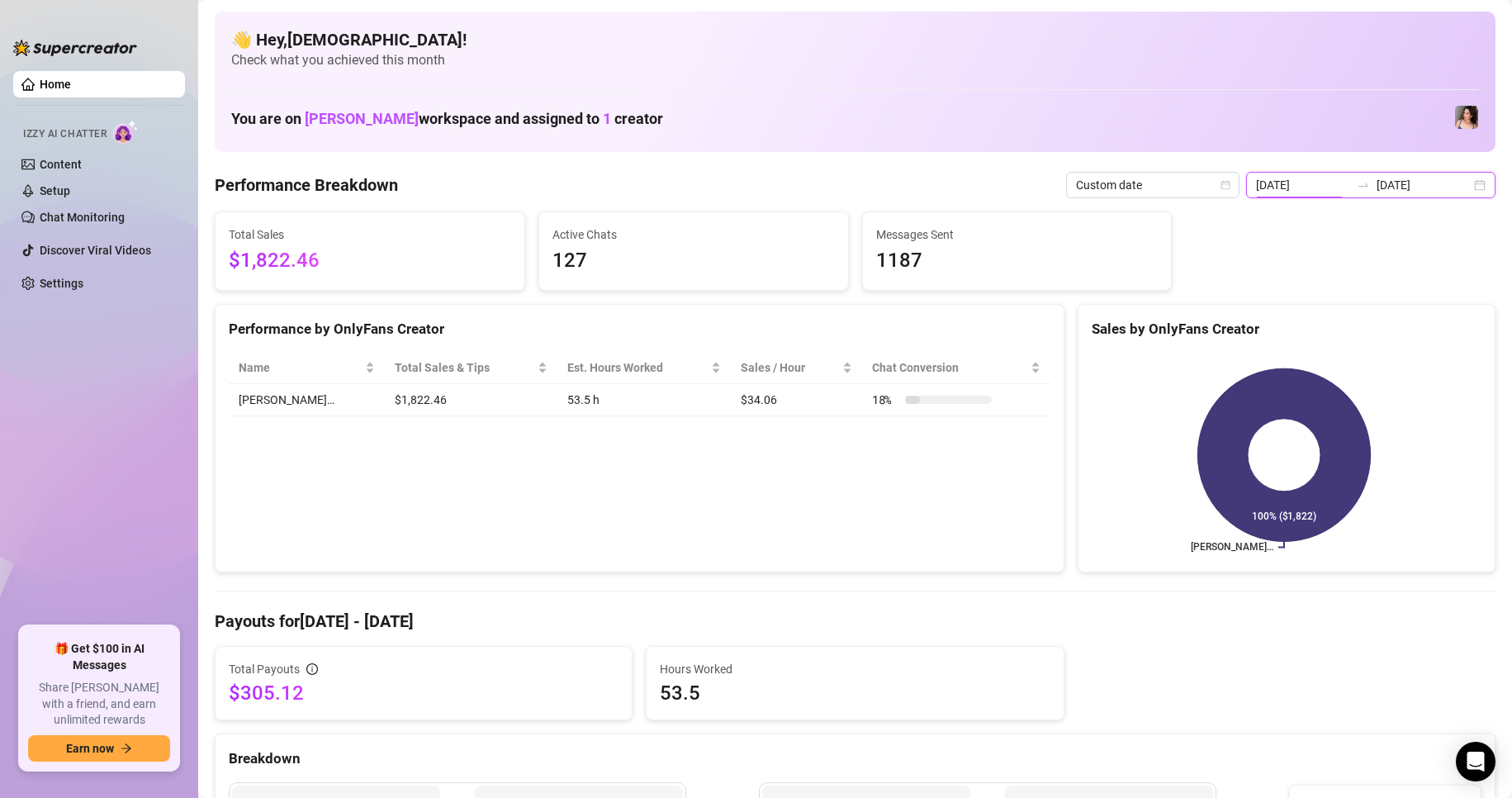
click at [1311, 193] on input "[DATE]" at bounding box center [1302, 185] width 94 height 18
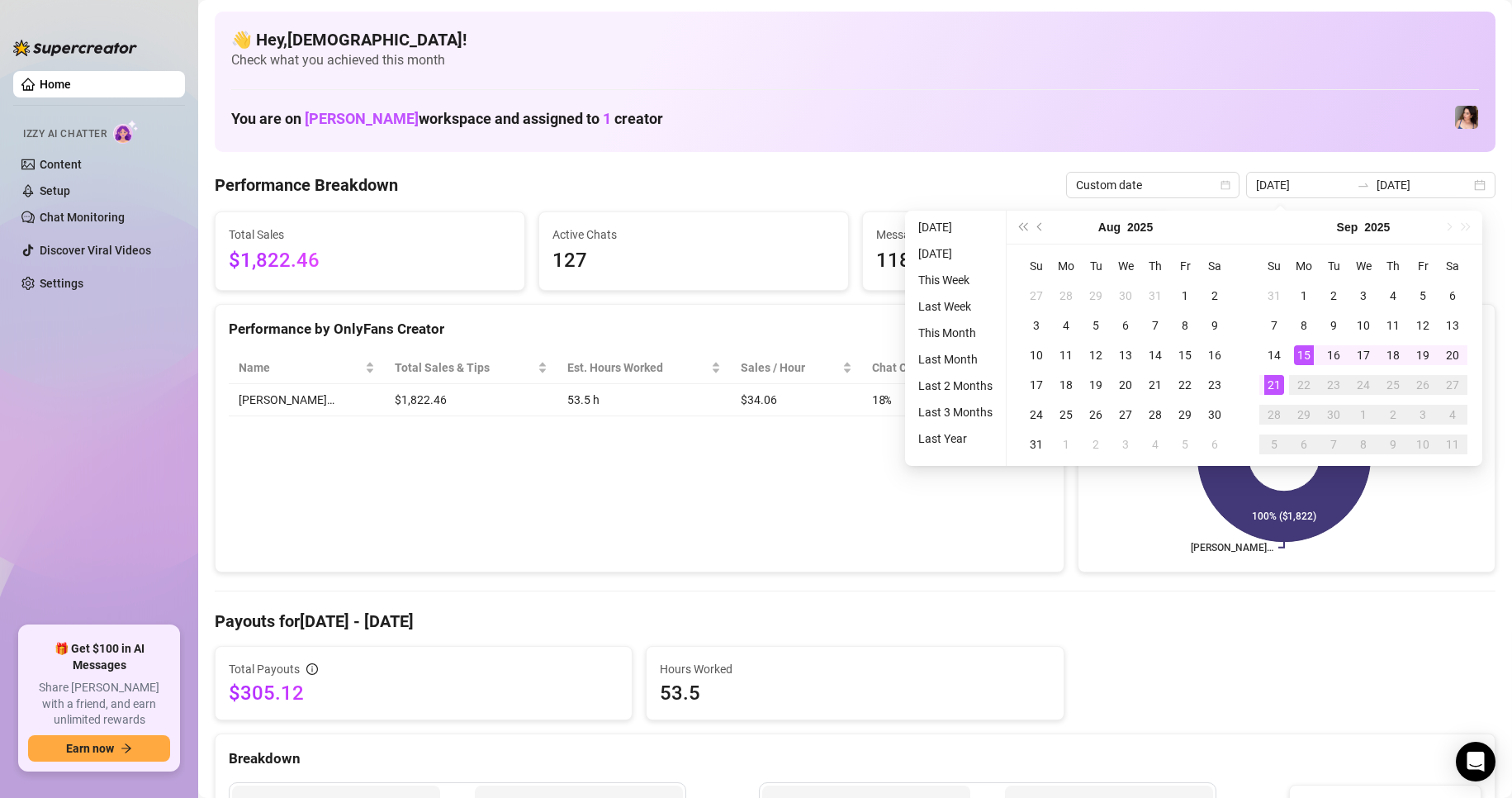
click at [957, 173] on div "Performance Breakdown Custom date [DATE] [DATE]" at bounding box center [855, 185] width 1281 height 26
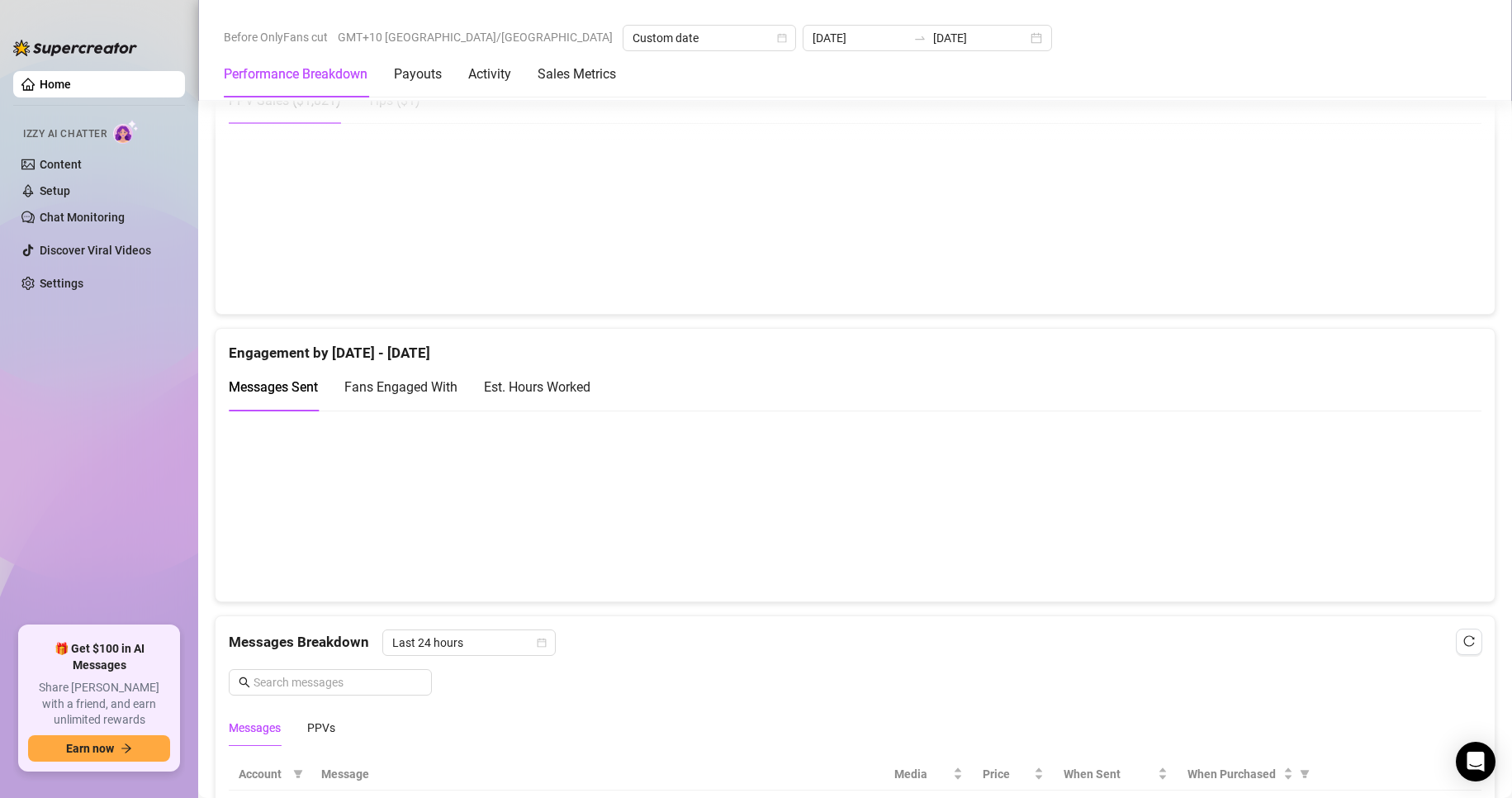
scroll to position [577, 0]
